Goal: Transaction & Acquisition: Book appointment/travel/reservation

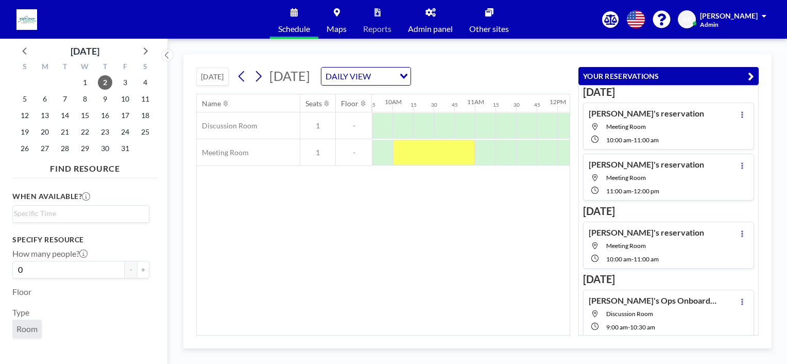
scroll to position [52, 0]
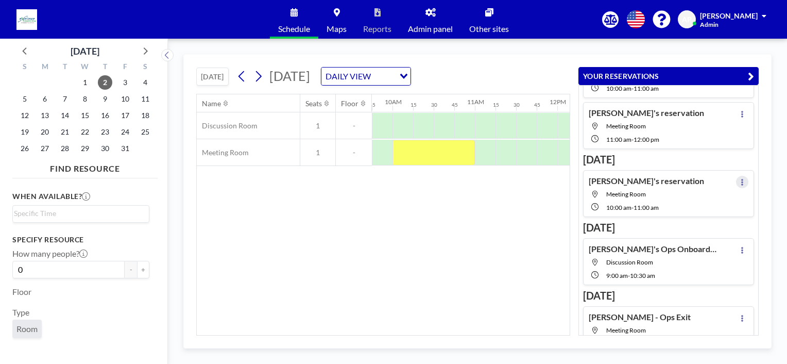
click at [740, 181] on button at bounding box center [742, 182] width 12 height 12
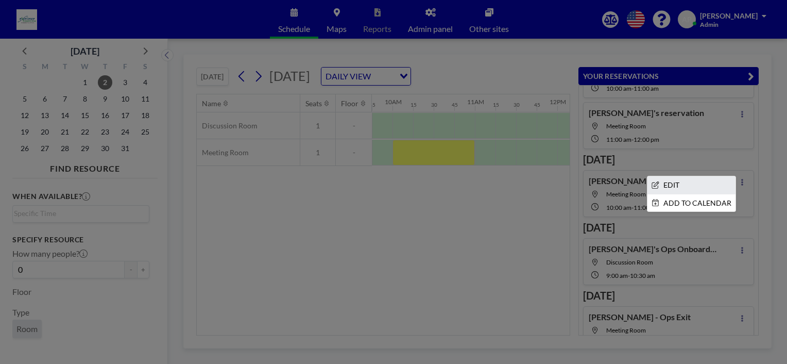
click at [673, 181] on li "EDIT" at bounding box center [692, 185] width 88 height 18
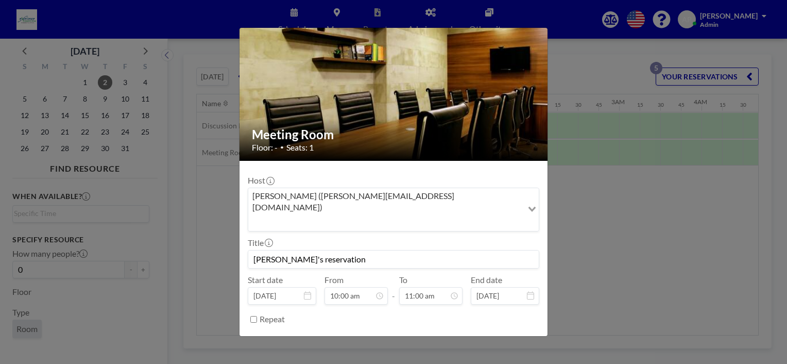
scroll to position [807, 0]
click at [448, 336] on button "REMOVE" at bounding box center [450, 345] width 41 height 18
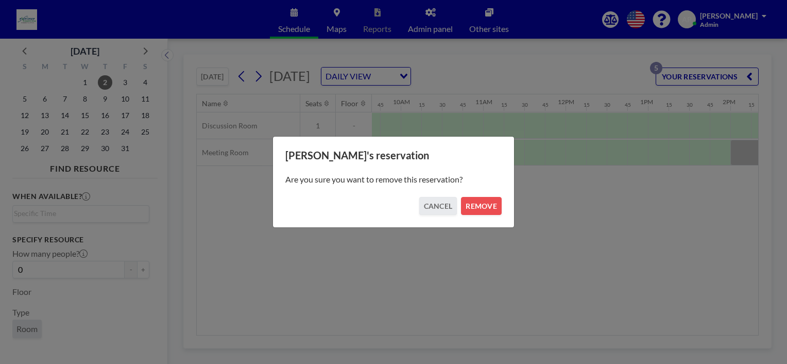
scroll to position [0, 804]
click at [489, 212] on button "REMOVE" at bounding box center [481, 206] width 41 height 18
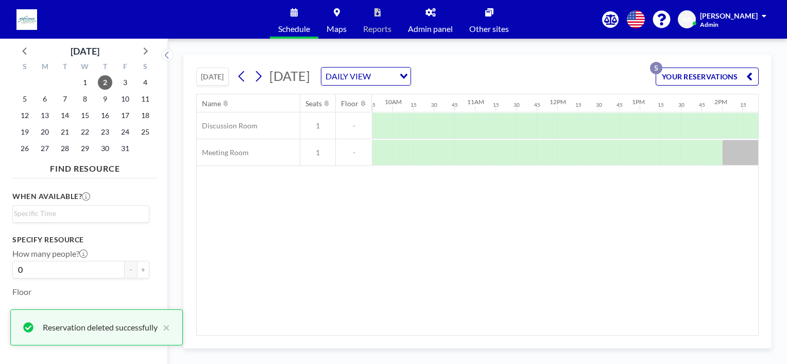
click at [703, 76] on button "YOUR RESERVATIONS 5" at bounding box center [707, 77] width 103 height 18
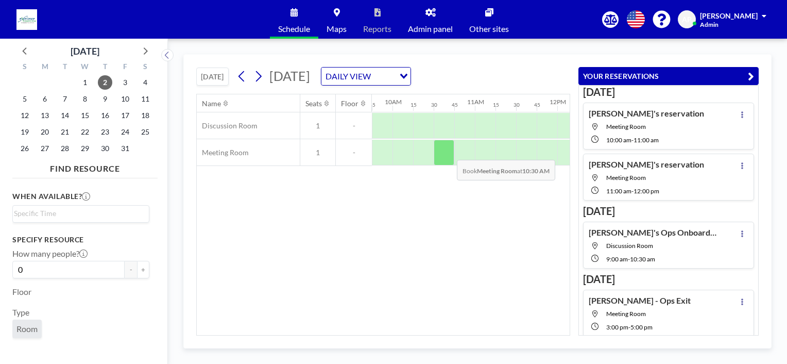
drag, startPoint x: 445, startPoint y: 159, endPoint x: 450, endPoint y: 151, distance: 9.0
click at [450, 151] on div at bounding box center [444, 153] width 21 height 26
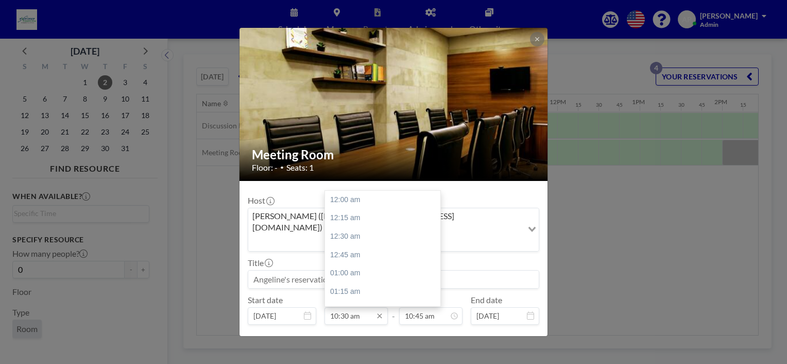
scroll to position [770, 0]
click at [344, 307] on input "10:30 am" at bounding box center [356, 316] width 63 height 18
click at [348, 293] on div "02:00 pm" at bounding box center [385, 302] width 121 height 19
type input "02:00 pm"
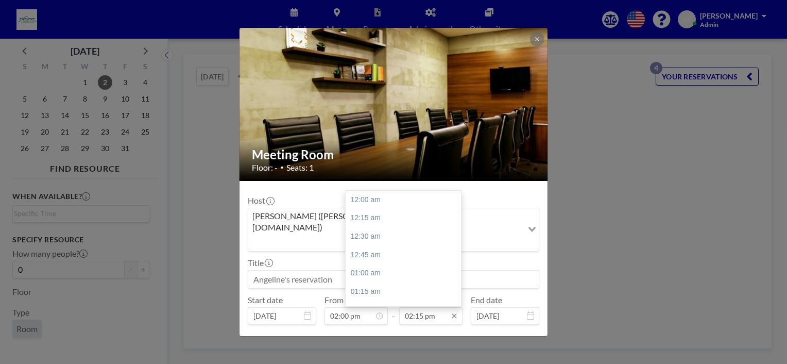
scroll to position [1045, 0]
click at [414, 307] on input "02:15 pm" at bounding box center [430, 316] width 63 height 18
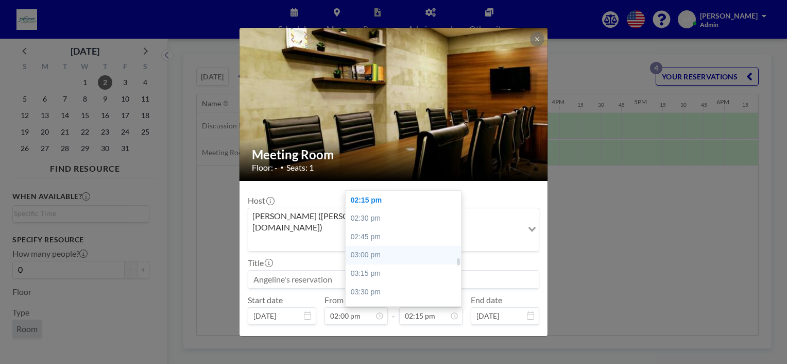
scroll to position [0, 1134]
drag, startPoint x: 375, startPoint y: 226, endPoint x: 463, endPoint y: 307, distance: 119.6
click at [376, 246] on div "03:00 pm" at bounding box center [406, 255] width 121 height 19
type input "03:00 pm"
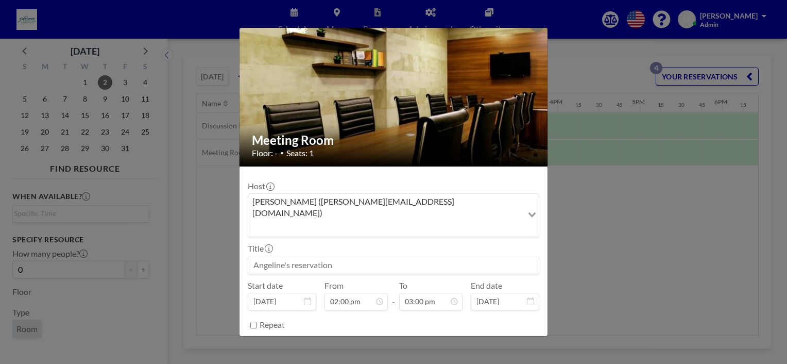
scroll to position [20, 0]
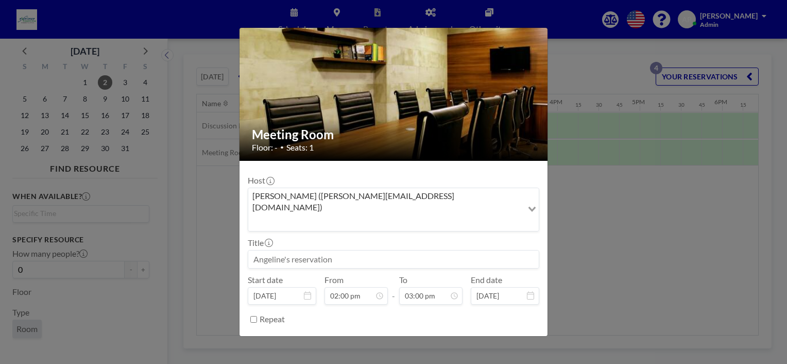
click at [500, 336] on button "BOOK NOW" at bounding box center [514, 345] width 52 height 18
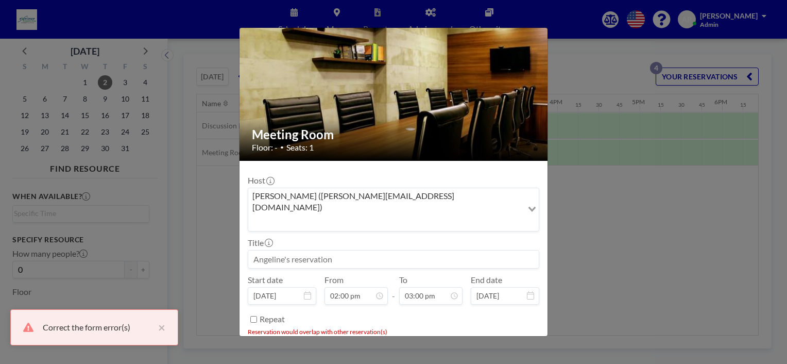
drag, startPoint x: 674, startPoint y: 195, endPoint x: 679, endPoint y: 193, distance: 5.6
click at [675, 195] on div "Meeting Room Floor: - • Seats: 1 Host [PERSON_NAME] ([PERSON_NAME][EMAIL_ADDRES…" at bounding box center [393, 182] width 787 height 364
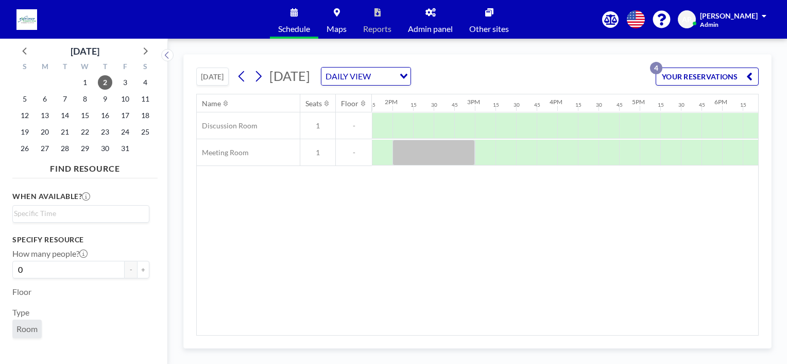
click at [699, 73] on button "YOUR RESERVATIONS 4" at bounding box center [707, 77] width 103 height 18
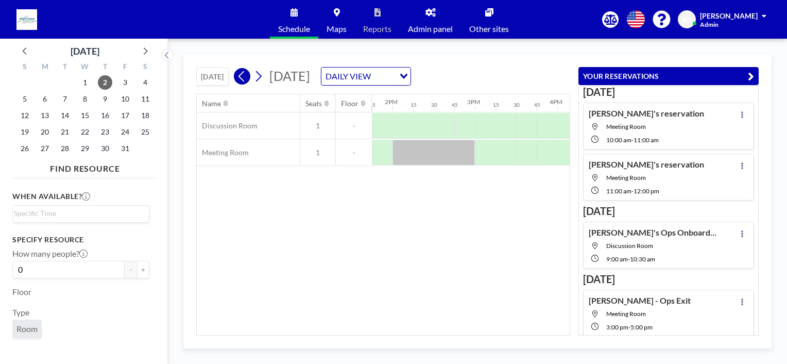
click at [246, 72] on icon at bounding box center [242, 76] width 10 height 15
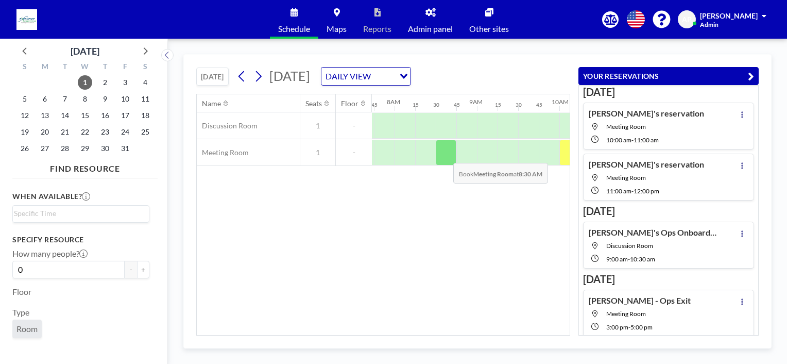
scroll to position [0, 639]
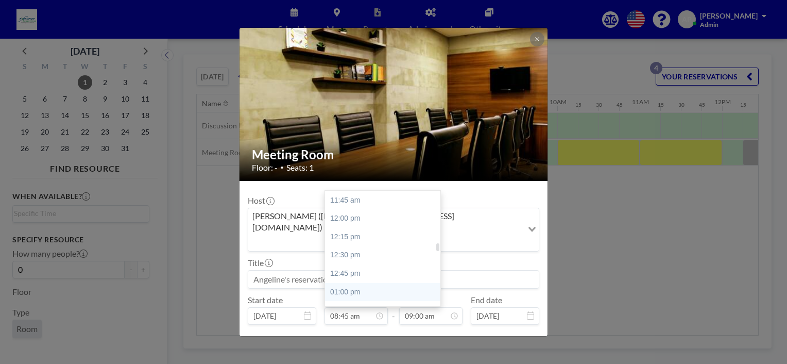
scroll to position [951, 0]
drag, startPoint x: 355, startPoint y: 249, endPoint x: 406, endPoint y: 292, distance: 67.0
click at [355, 266] on div "02:00 pm" at bounding box center [385, 275] width 121 height 19
type input "02:00 pm"
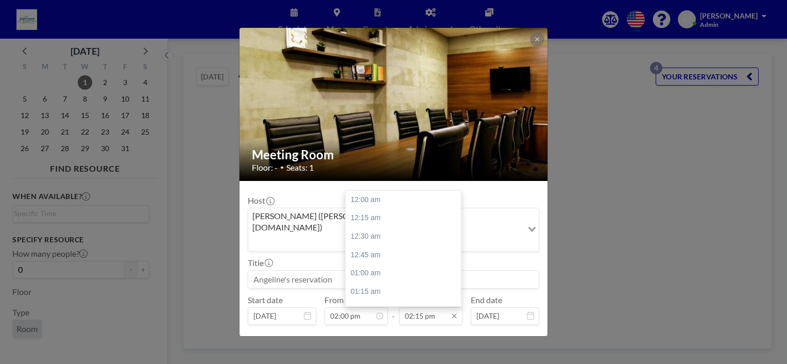
scroll to position [0, 0]
click at [414, 307] on input "02:15 pm" at bounding box center [430, 316] width 63 height 18
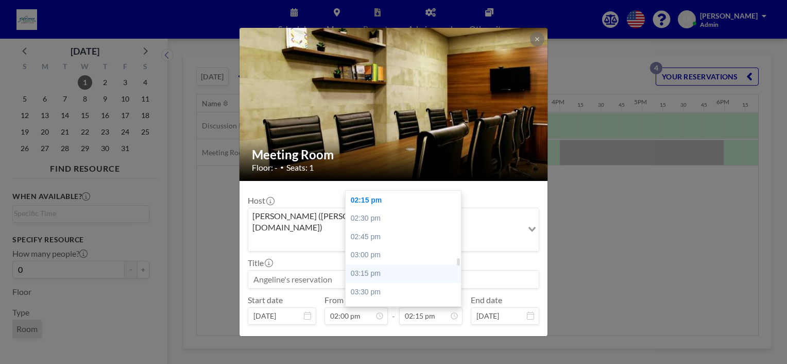
scroll to position [0, 1134]
click at [381, 246] on div "03:00 pm" at bounding box center [406, 255] width 121 height 19
type input "03:00 pm"
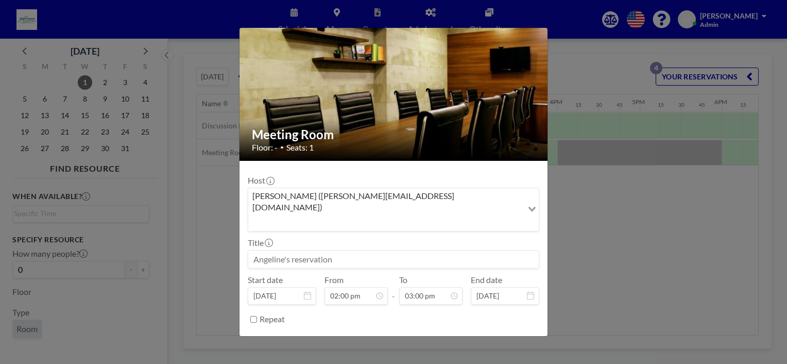
scroll to position [1101, 0]
click at [505, 336] on button "BOOK NOW" at bounding box center [514, 345] width 52 height 18
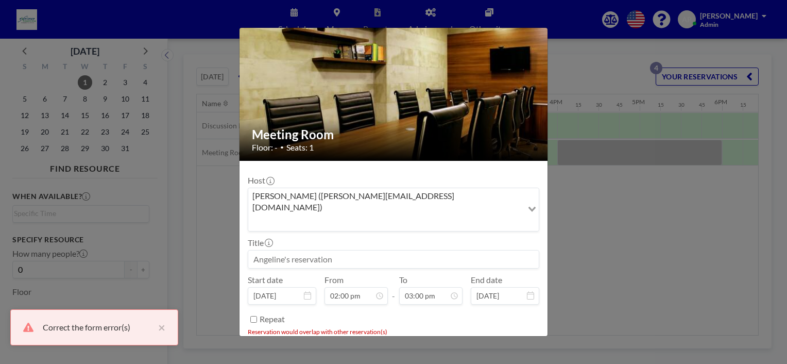
click at [605, 216] on div "Meeting Room Floor: - • Seats: 1 Host Angeline Paulite (angeline.paulite@excell…" at bounding box center [393, 182] width 787 height 364
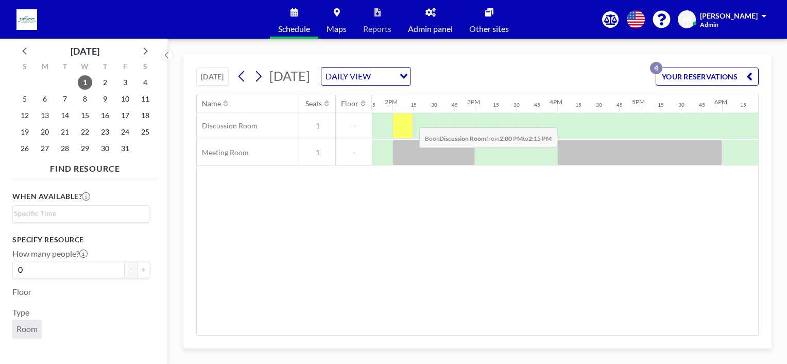
click at [412, 119] on div at bounding box center [403, 126] width 21 height 26
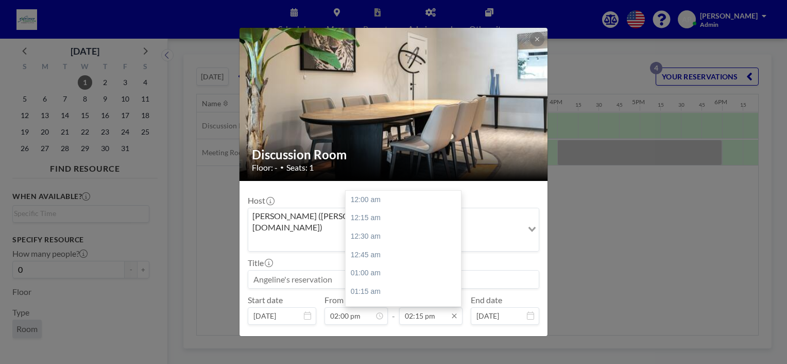
scroll to position [1045, 0]
click at [427, 307] on input "02:15 pm" at bounding box center [430, 316] width 63 height 18
click at [379, 246] on div "03:00 pm" at bounding box center [406, 255] width 121 height 19
type input "03:00 pm"
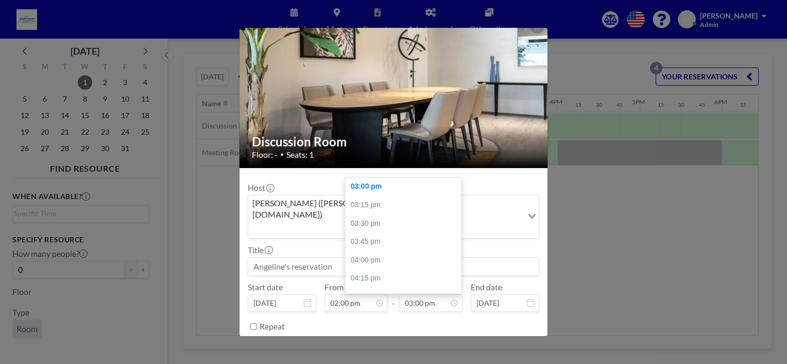
scroll to position [20, 0]
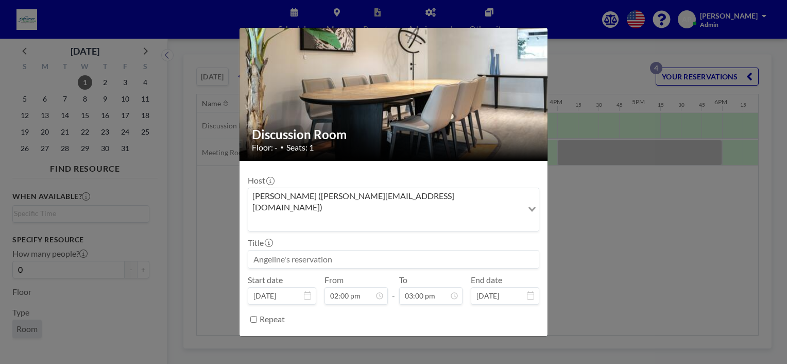
click at [498, 336] on button "BOOK NOW" at bounding box center [514, 345] width 52 height 18
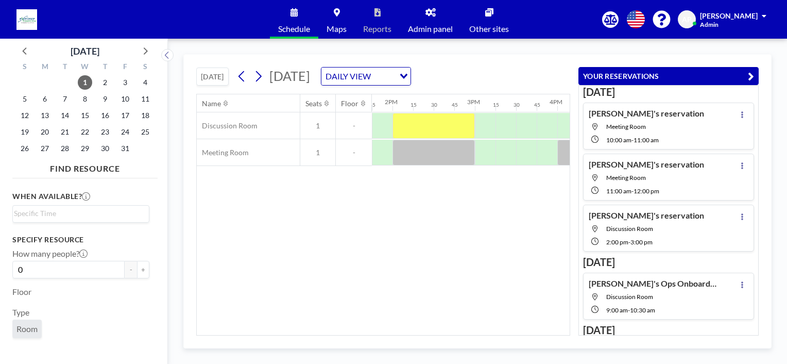
drag, startPoint x: 484, startPoint y: 255, endPoint x: 488, endPoint y: 247, distance: 8.3
click at [487, 252] on div "Name Seats Floor 12AM 15 30 45 1AM 15 30 45 2AM 15 30 45 3AM 15 30 45 4AM 15 30…" at bounding box center [383, 214] width 373 height 241
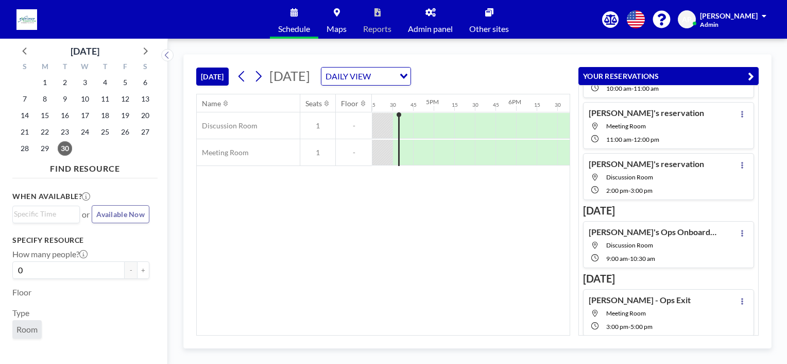
scroll to position [54, 0]
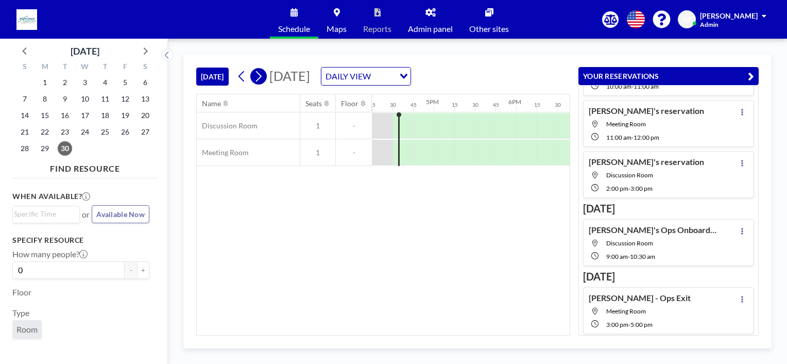
click at [261, 74] on icon at bounding box center [259, 76] width 6 height 11
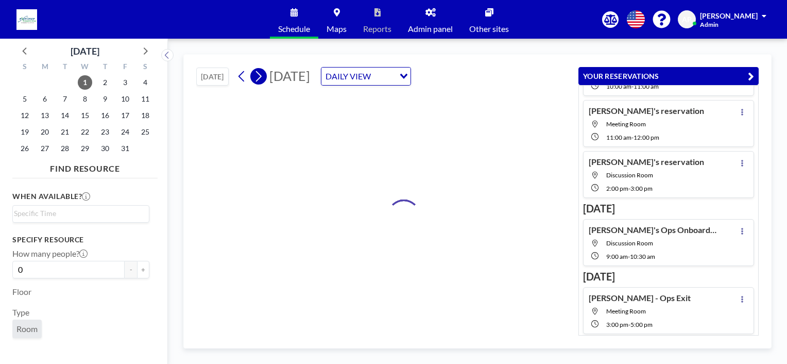
click at [260, 74] on icon at bounding box center [259, 76] width 10 height 15
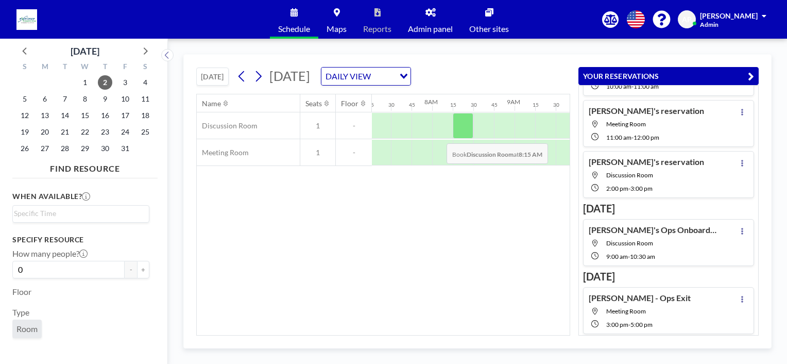
scroll to position [0, 639]
click at [447, 146] on div at bounding box center [444, 153] width 21 height 26
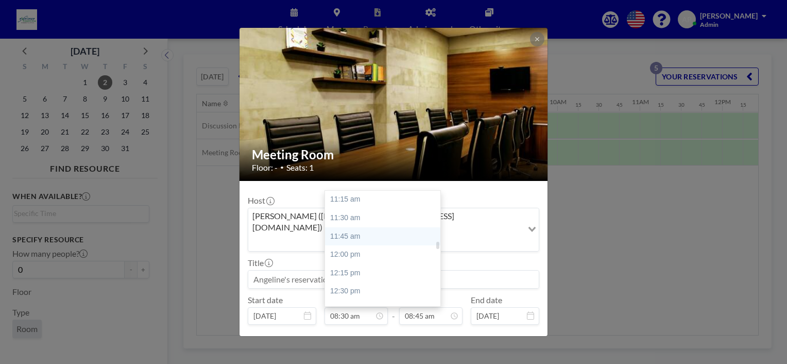
scroll to position [933, 0]
click at [350, 285] on div "02:00 pm" at bounding box center [385, 294] width 121 height 19
type input "02:00 pm"
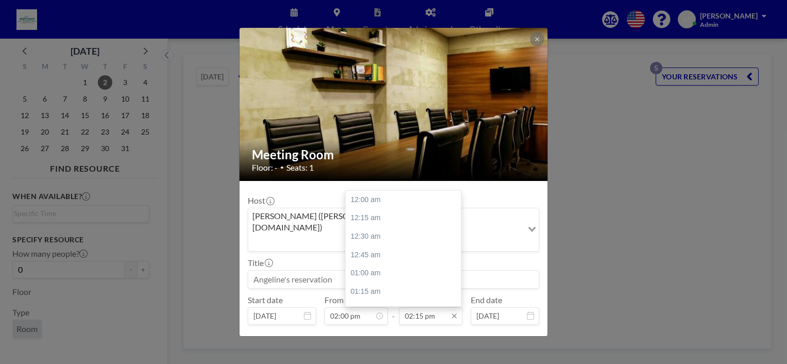
scroll to position [1045, 0]
click at [413, 307] on input "02:15 pm" at bounding box center [430, 316] width 63 height 18
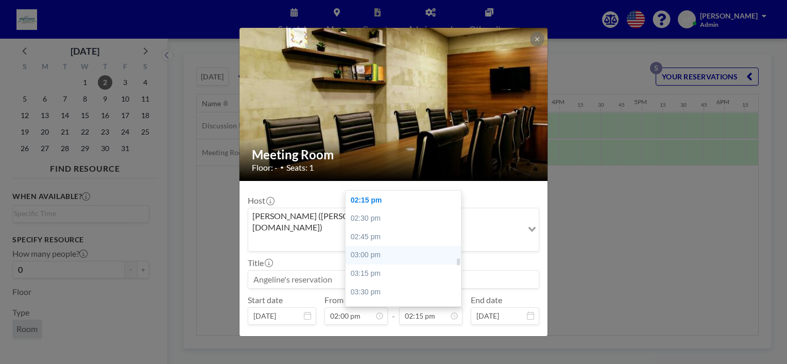
scroll to position [0, 1134]
drag, startPoint x: 371, startPoint y: 229, endPoint x: 378, endPoint y: 231, distance: 8.0
click at [371, 246] on div "03:00 pm" at bounding box center [406, 255] width 121 height 19
type input "03:00 pm"
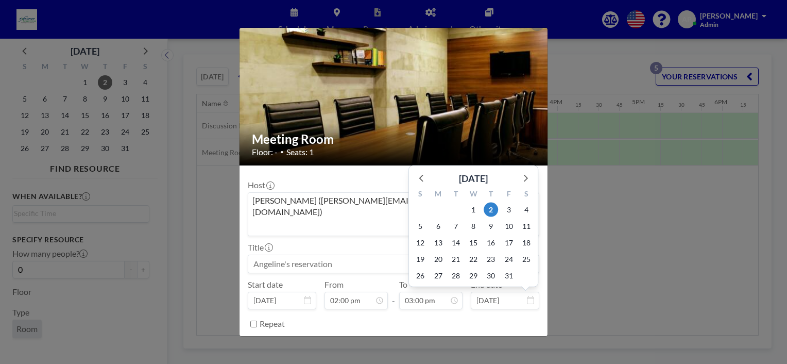
scroll to position [20, 0]
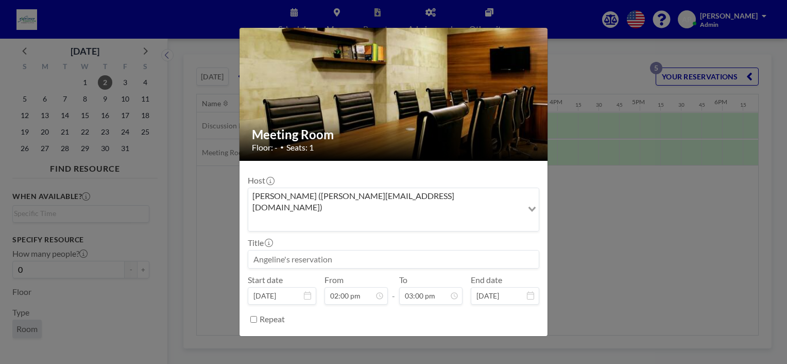
click at [496, 336] on button "BOOK NOW" at bounding box center [514, 345] width 52 height 18
click at [586, 274] on div "Meeting Room Floor: - • Seats: 1 Host [PERSON_NAME] ([PERSON_NAME][EMAIL_ADDRES…" at bounding box center [393, 182] width 787 height 364
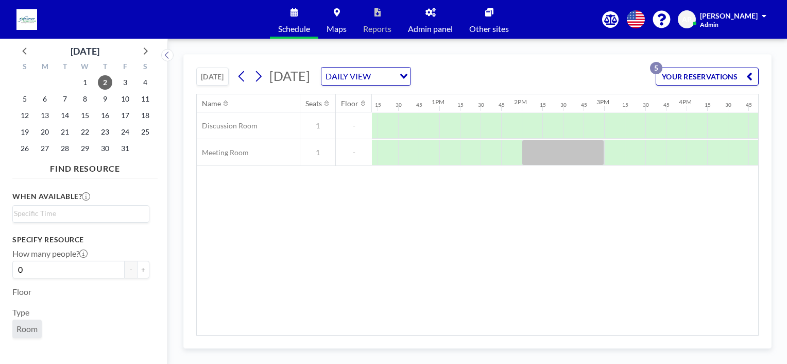
scroll to position [0, 1003]
click at [262, 75] on icon at bounding box center [259, 76] width 6 height 11
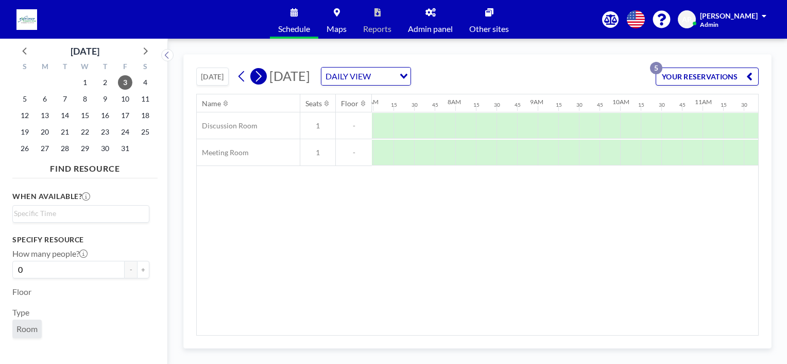
click at [262, 75] on icon at bounding box center [259, 76] width 6 height 11
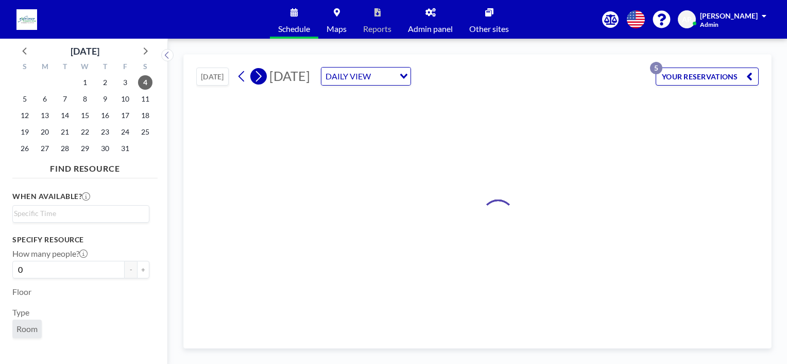
click at [262, 75] on icon at bounding box center [259, 76] width 6 height 11
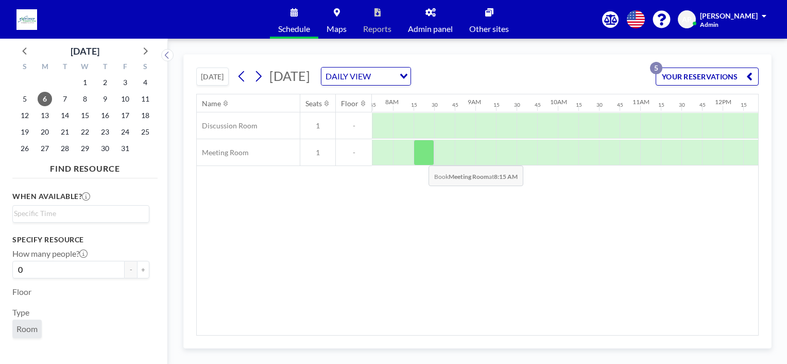
scroll to position [0, 639]
drag, startPoint x: 676, startPoint y: 71, endPoint x: 684, endPoint y: 72, distance: 7.7
click at [678, 71] on button "YOUR RESERVATIONS 5" at bounding box center [707, 77] width 103 height 18
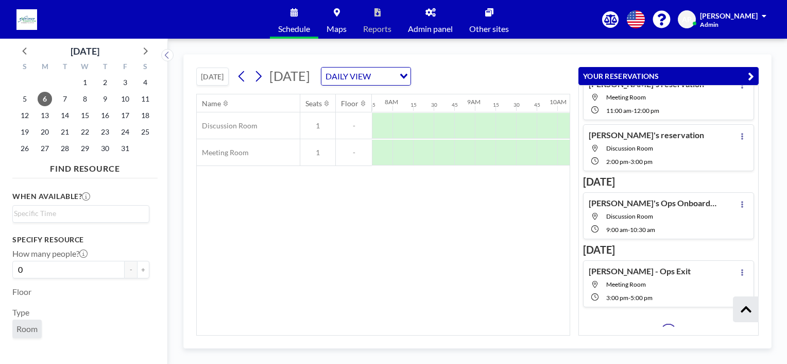
scroll to position [95, 0]
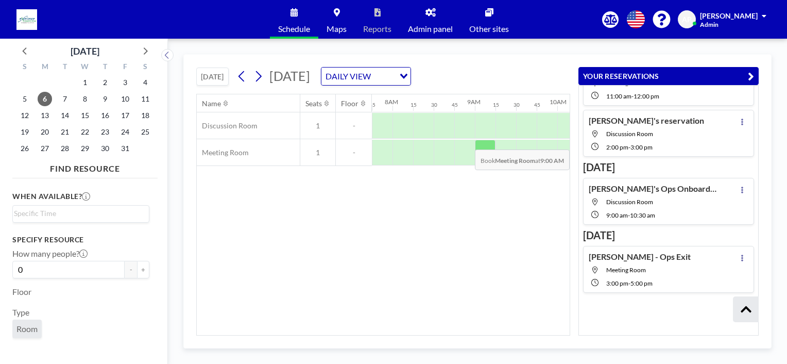
click at [482, 141] on div at bounding box center [485, 153] width 21 height 26
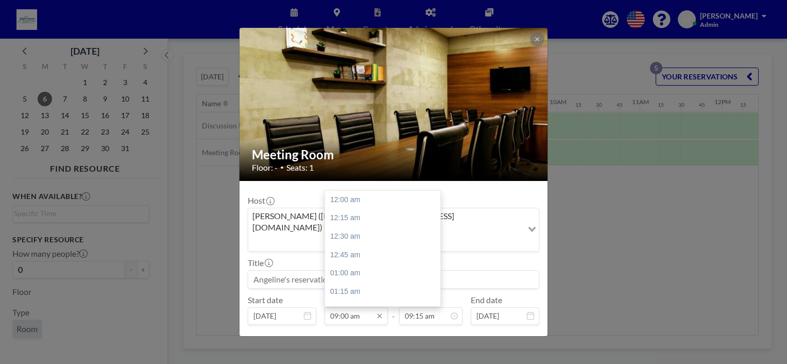
scroll to position [661, 0]
click at [369, 307] on input "09:00 am" at bounding box center [356, 316] width 63 height 18
click at [365, 263] on div "10:00 am" at bounding box center [385, 272] width 121 height 19
type input "10:00 am"
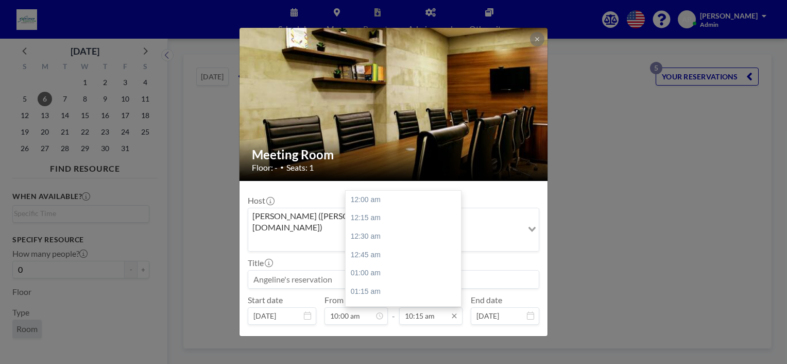
scroll to position [752, 0]
click at [425, 307] on input "10:15 am" at bounding box center [430, 316] width 63 height 18
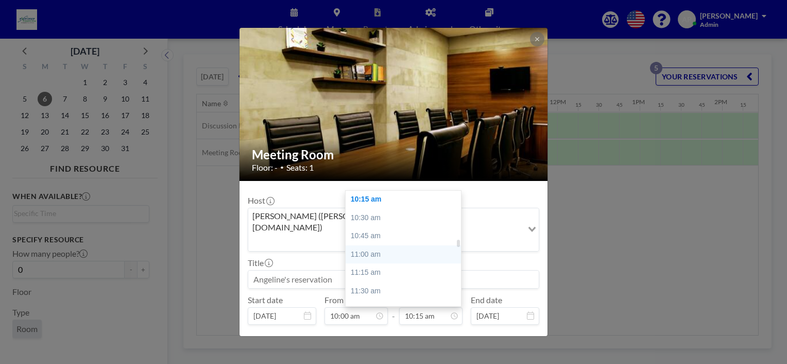
click at [379, 245] on div "11:00 am" at bounding box center [406, 254] width 121 height 19
type input "11:00 am"
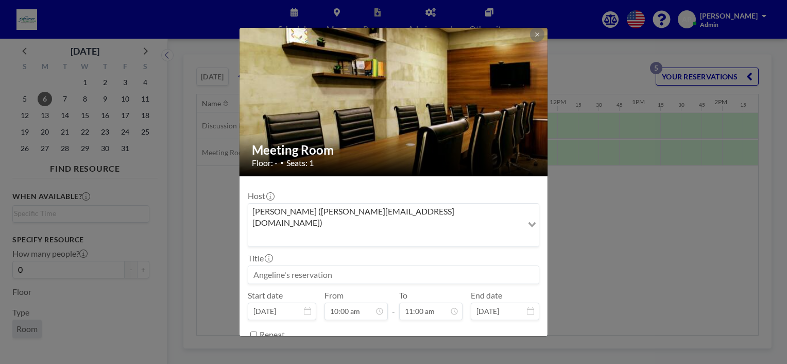
scroll to position [20, 0]
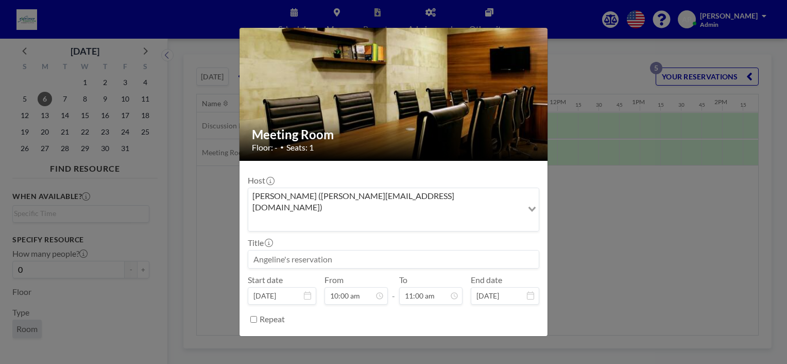
click at [502, 336] on button "BOOK NOW" at bounding box center [514, 345] width 52 height 18
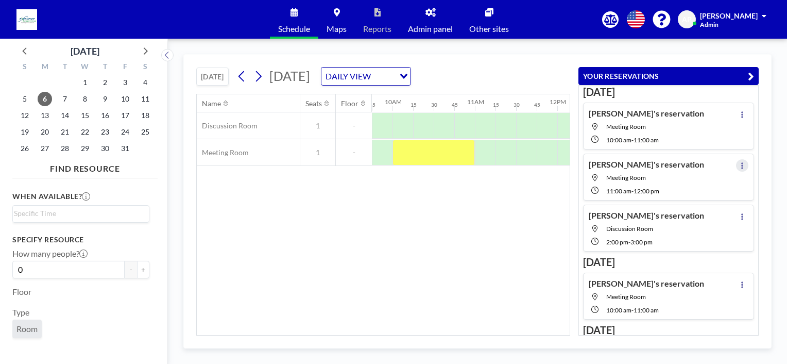
click at [736, 163] on button at bounding box center [742, 165] width 12 height 12
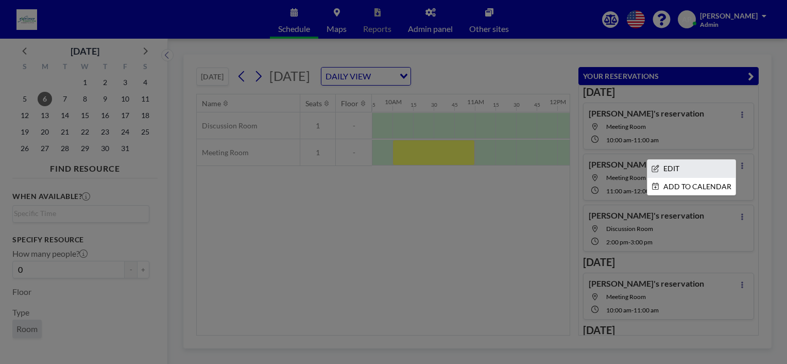
click at [672, 167] on li "EDIT" at bounding box center [692, 169] width 88 height 18
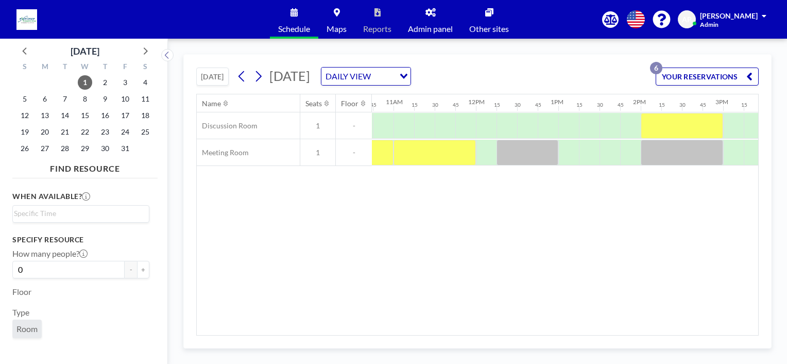
scroll to position [0, 886]
click at [430, 162] on div at bounding box center [434, 153] width 82 height 26
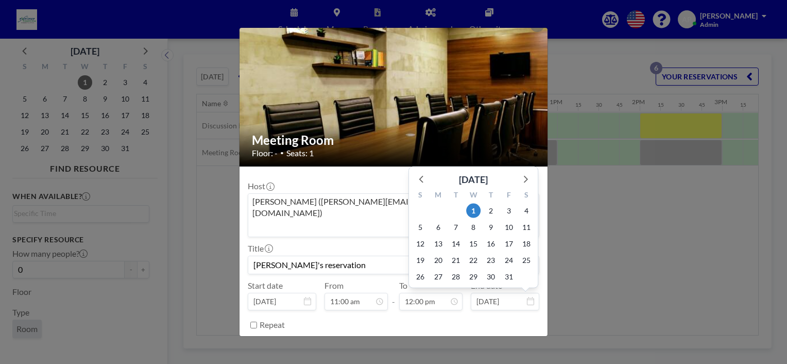
scroll to position [20, 0]
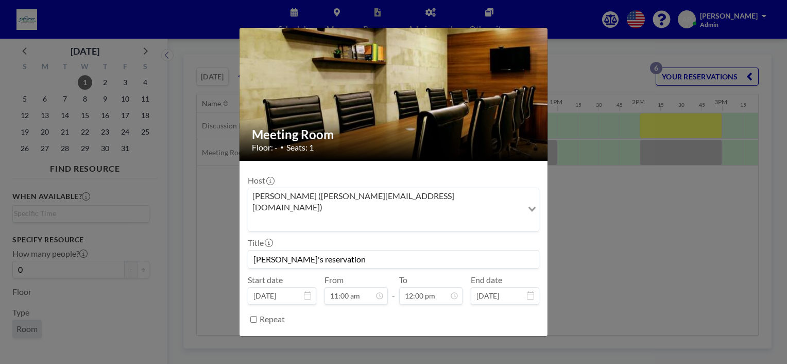
click at [455, 336] on button "REMOVE" at bounding box center [450, 345] width 41 height 18
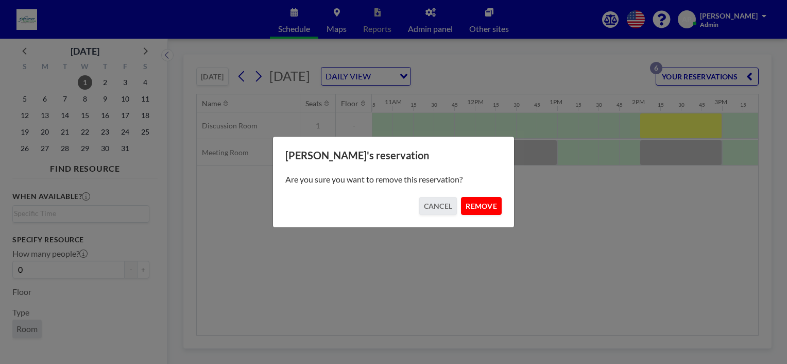
click at [490, 207] on button "REMOVE" at bounding box center [481, 206] width 41 height 18
